Goal: Share content

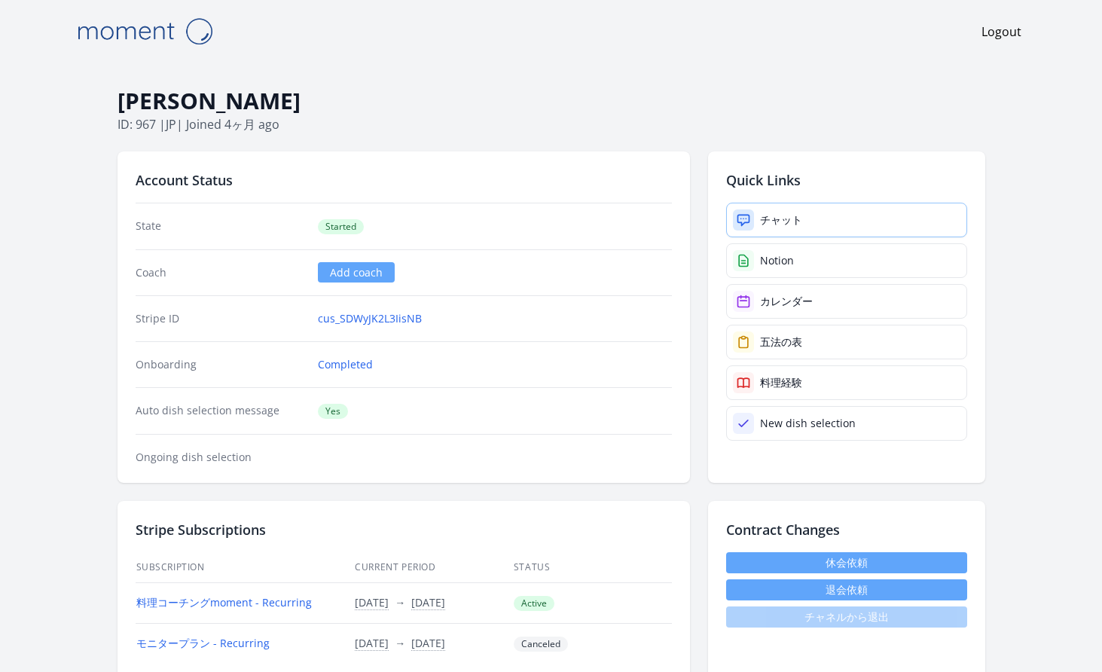
click at [777, 219] on div "チャット" at bounding box center [781, 219] width 42 height 15
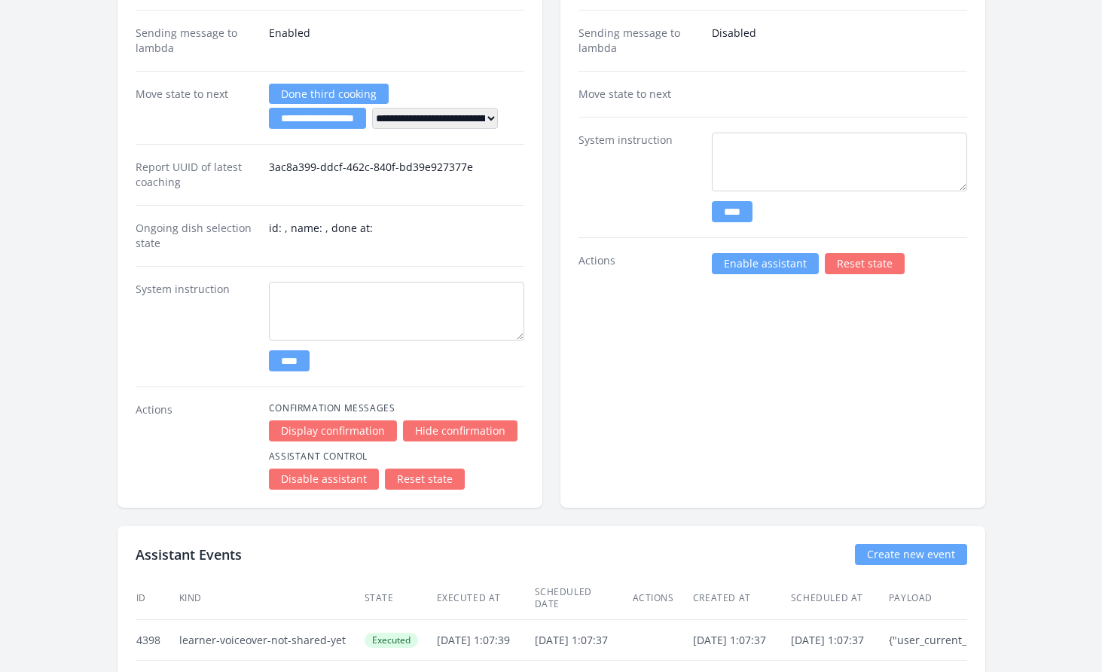
scroll to position [2427, 0]
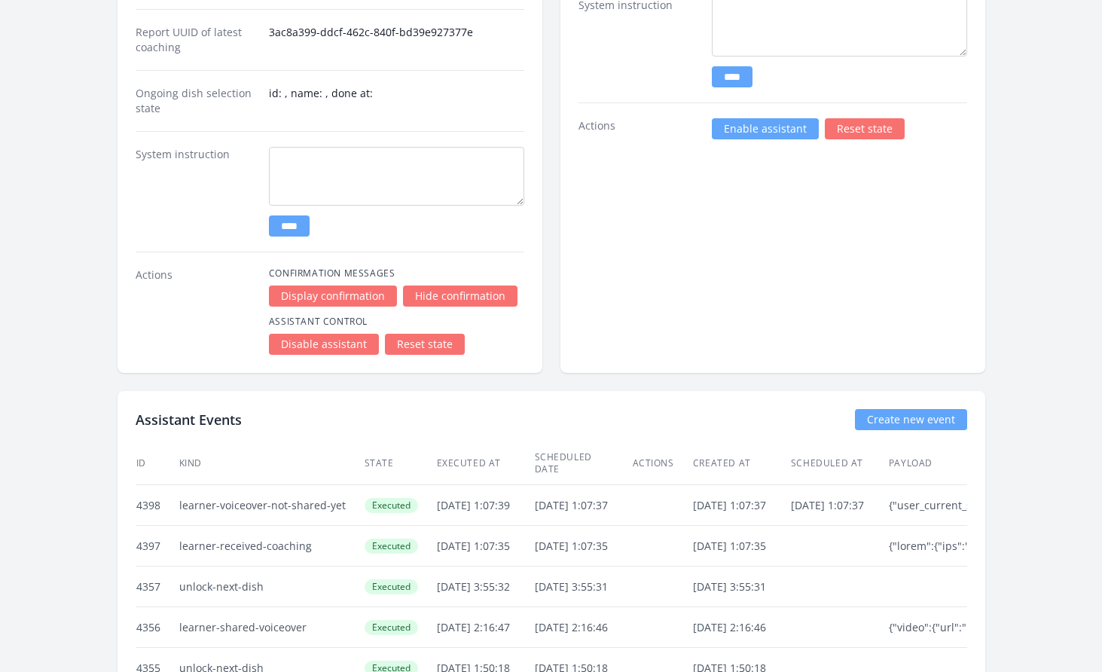
click at [735, 134] on link "Enable assistant" at bounding box center [765, 128] width 107 height 21
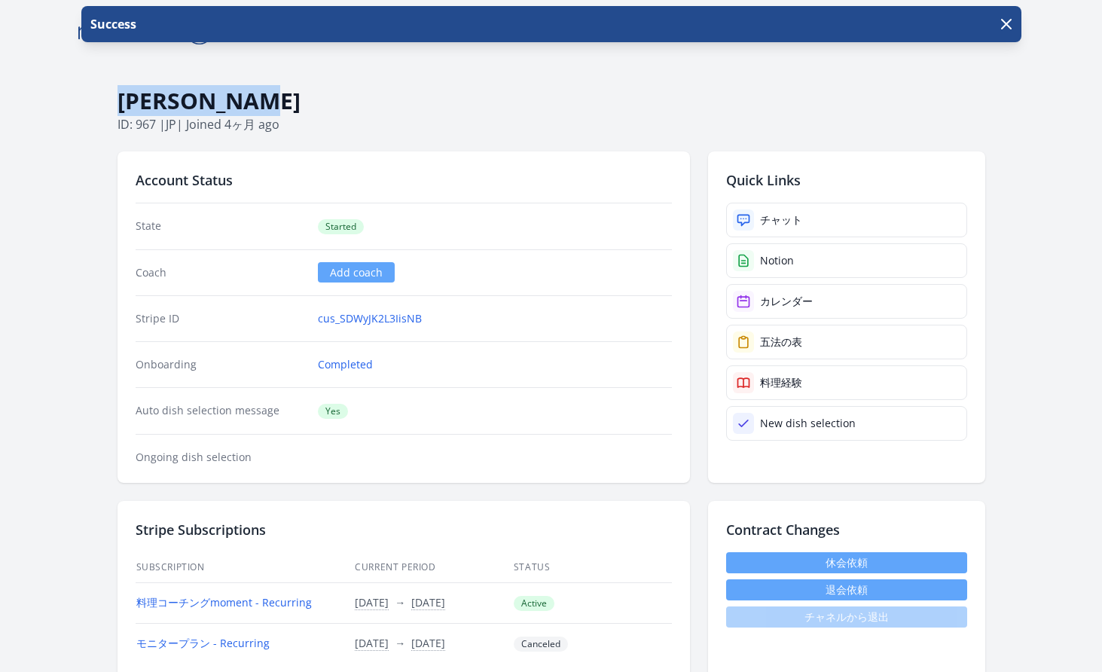
drag, startPoint x: 268, startPoint y: 101, endPoint x: 119, endPoint y: 101, distance: 149.2
click at [119, 101] on h1 "[PERSON_NAME]" at bounding box center [552, 101] width 868 height 29
copy h1 "[PERSON_NAME]"
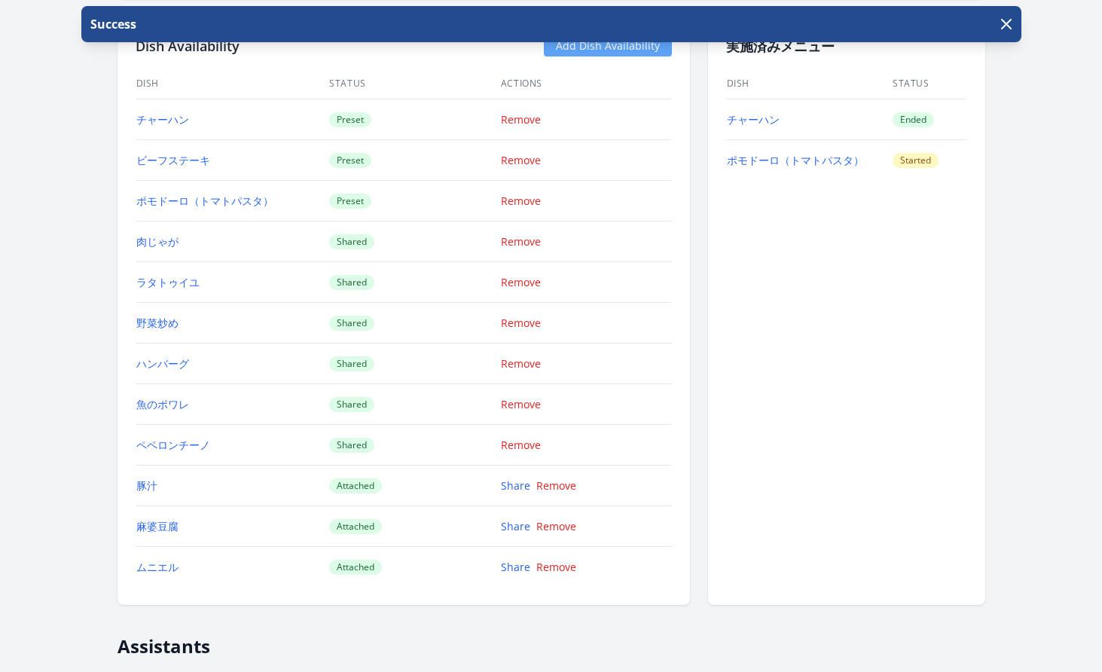
scroll to position [1348, 0]
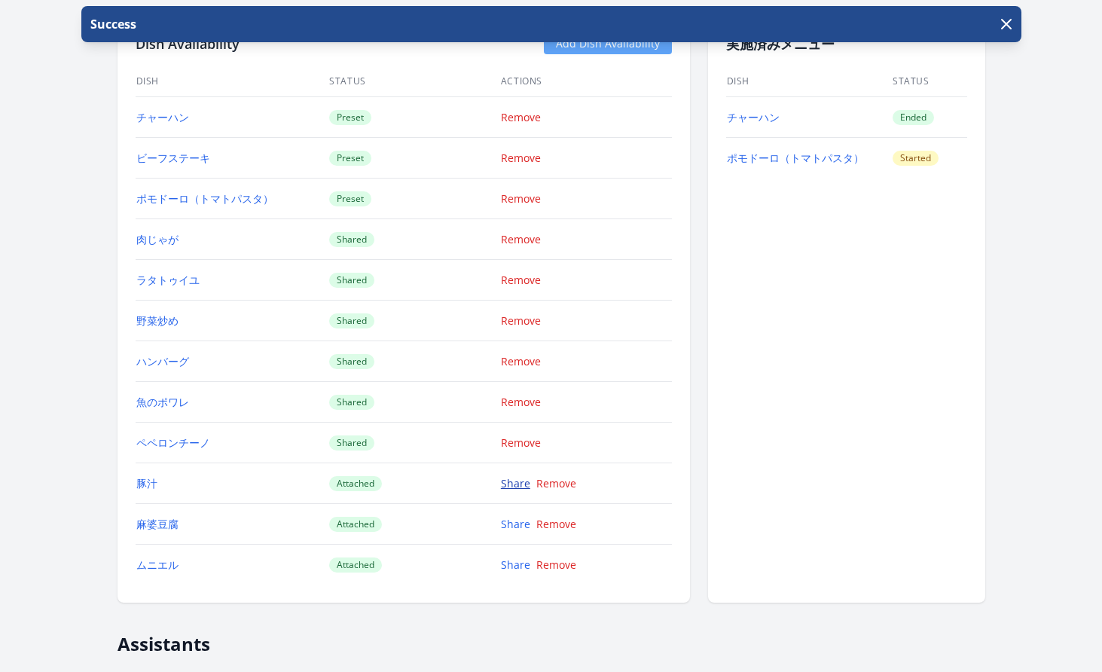
click at [518, 483] on link "Share" at bounding box center [515, 483] width 29 height 14
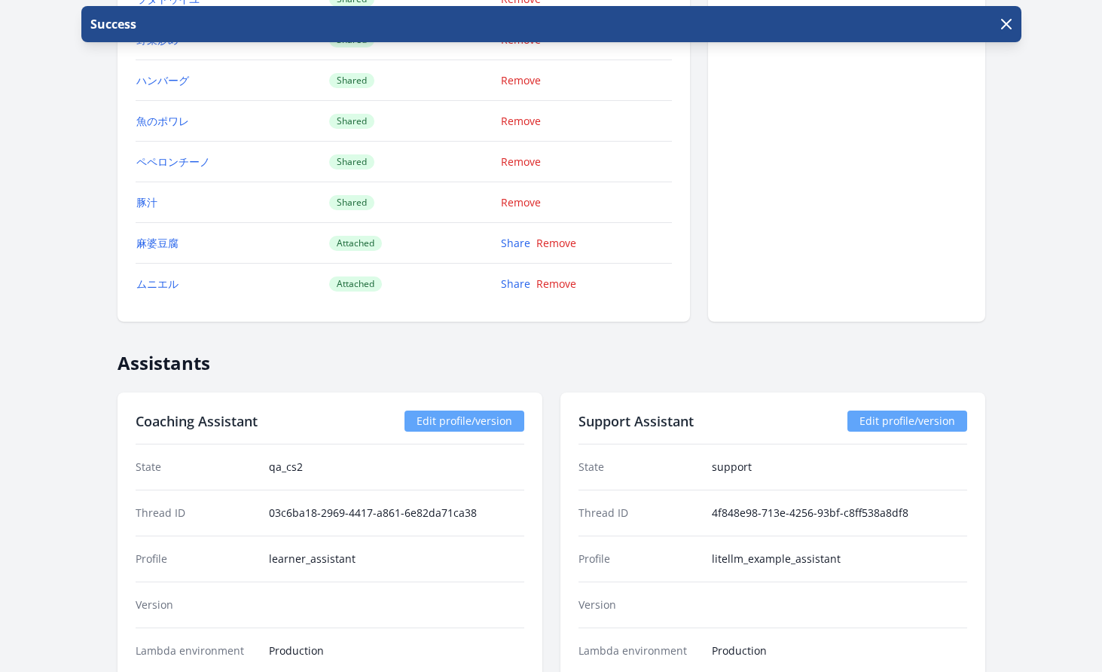
scroll to position [1631, 0]
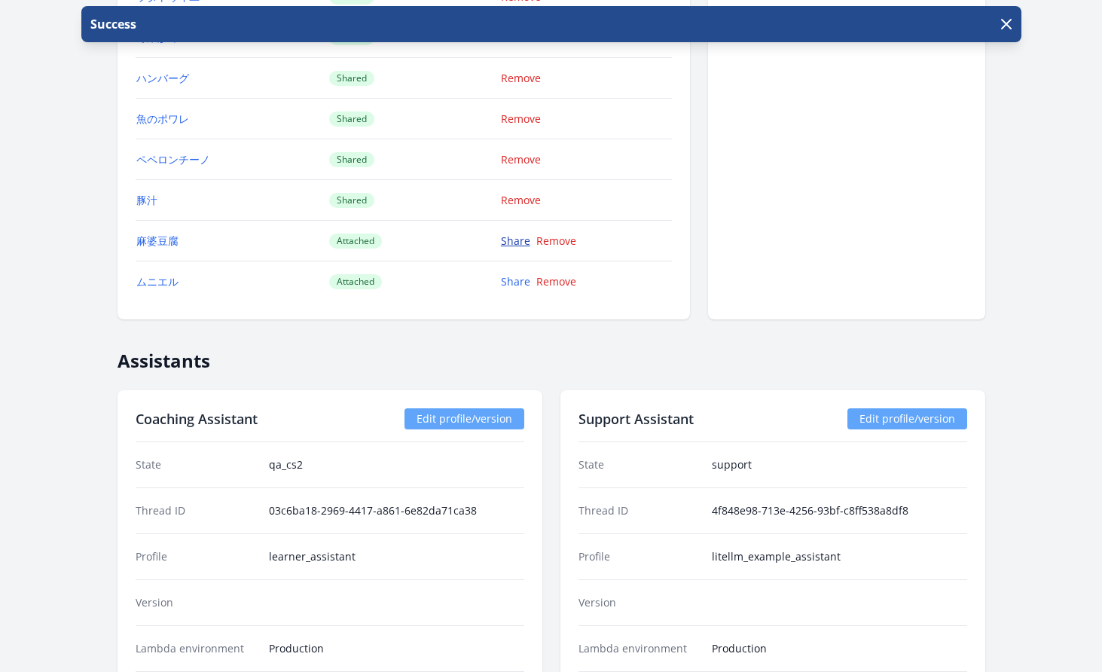
click at [516, 234] on link "Share" at bounding box center [515, 241] width 29 height 14
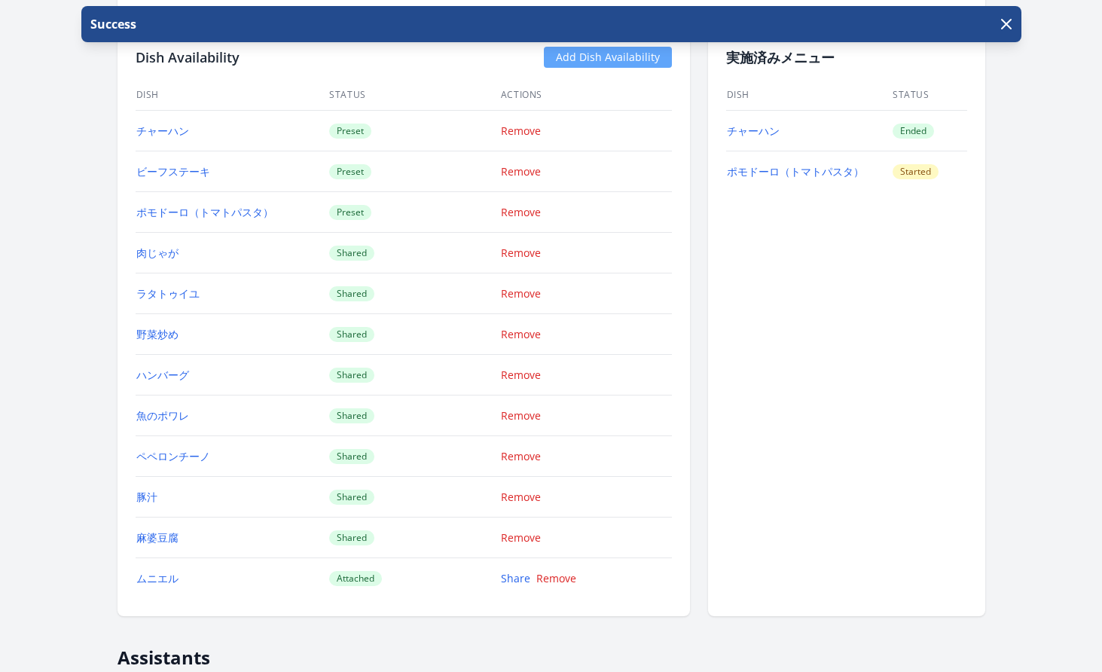
scroll to position [1605, 0]
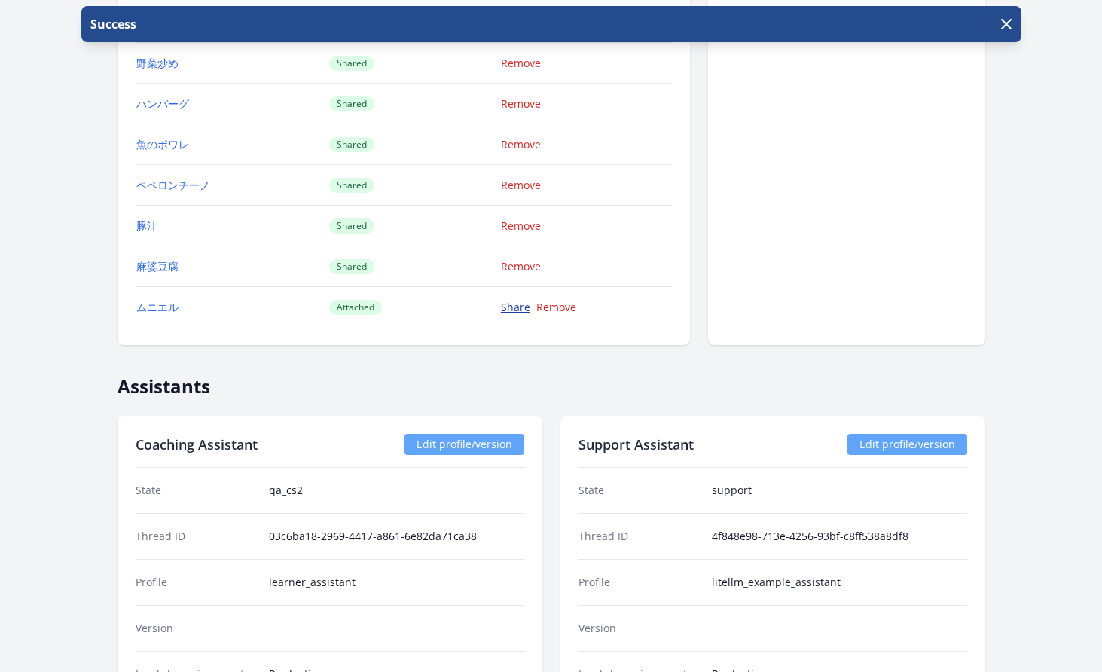
click at [526, 309] on link "Share" at bounding box center [515, 307] width 29 height 14
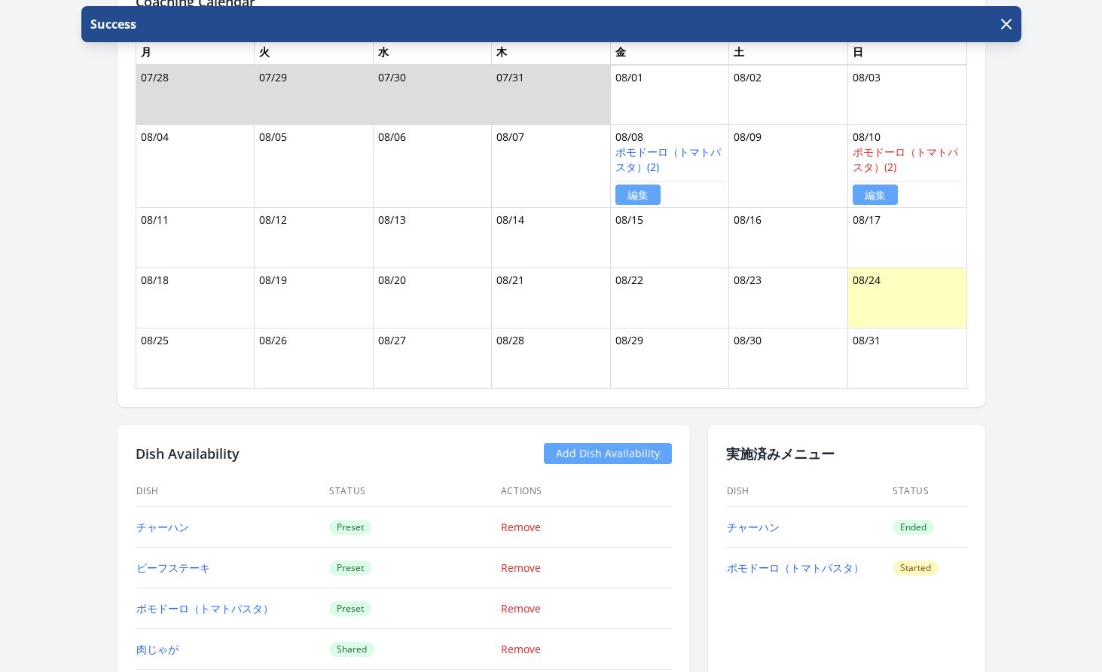
scroll to position [935, 0]
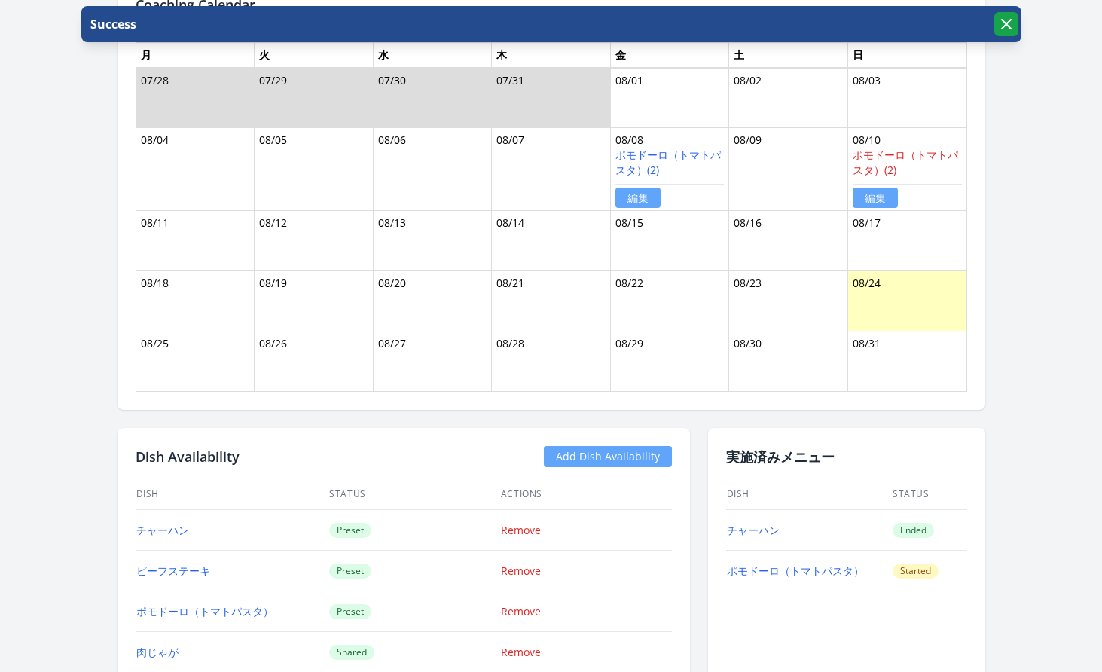
click at [1008, 29] on icon "button" at bounding box center [1006, 24] width 18 height 18
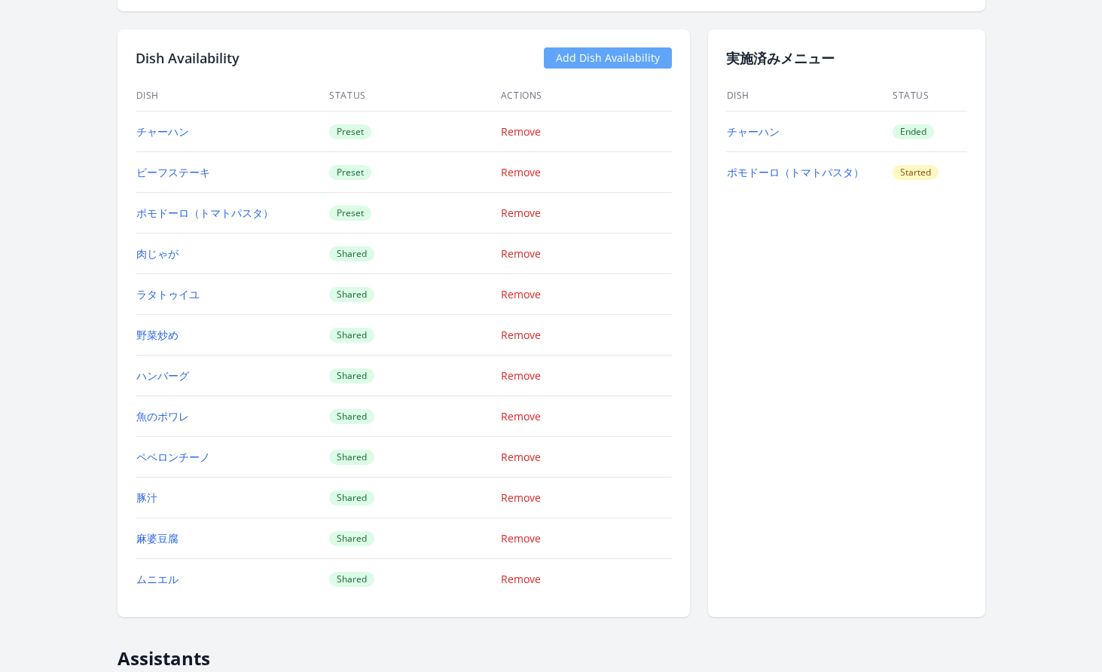
scroll to position [1025, 0]
